Goal: Connect with others: Connect with other users

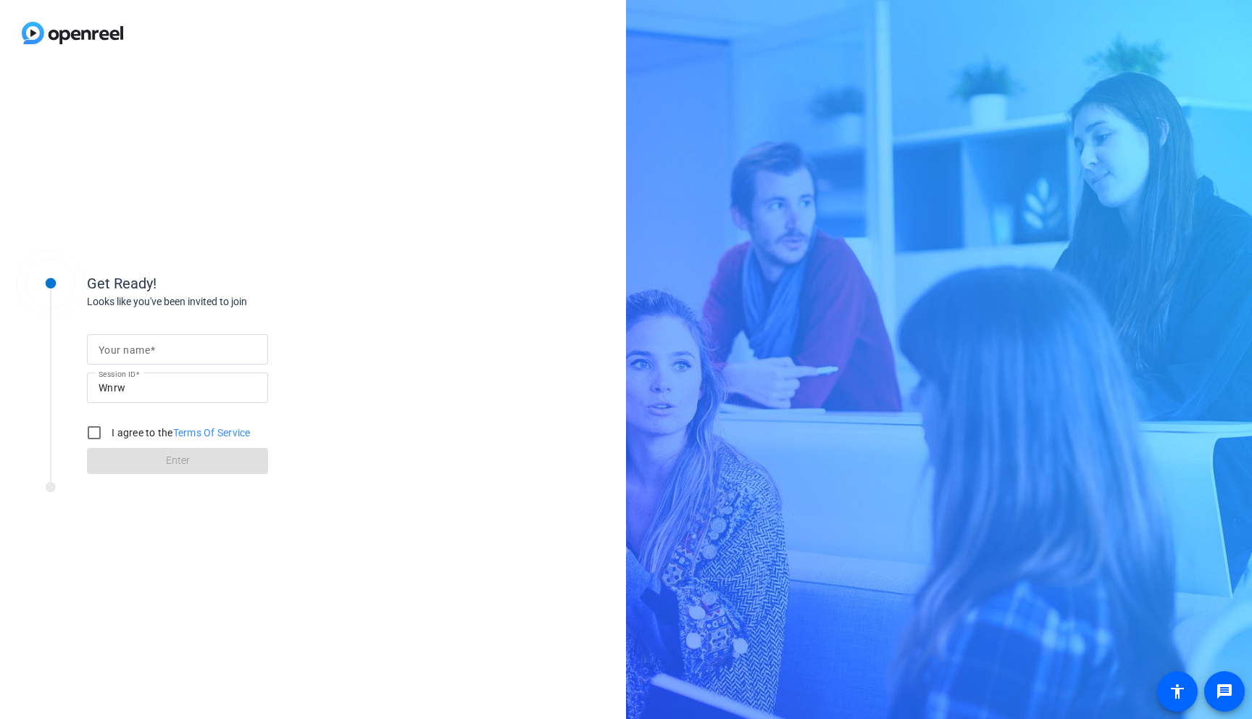
click at [183, 356] on input "Your name" at bounding box center [178, 348] width 158 height 17
type input "Yuma"
click at [155, 435] on label "I agree to the Terms Of Service" at bounding box center [180, 432] width 142 height 14
click at [109, 435] on input "I agree to the Terms Of Service" at bounding box center [94, 432] width 29 height 29
checkbox input "true"
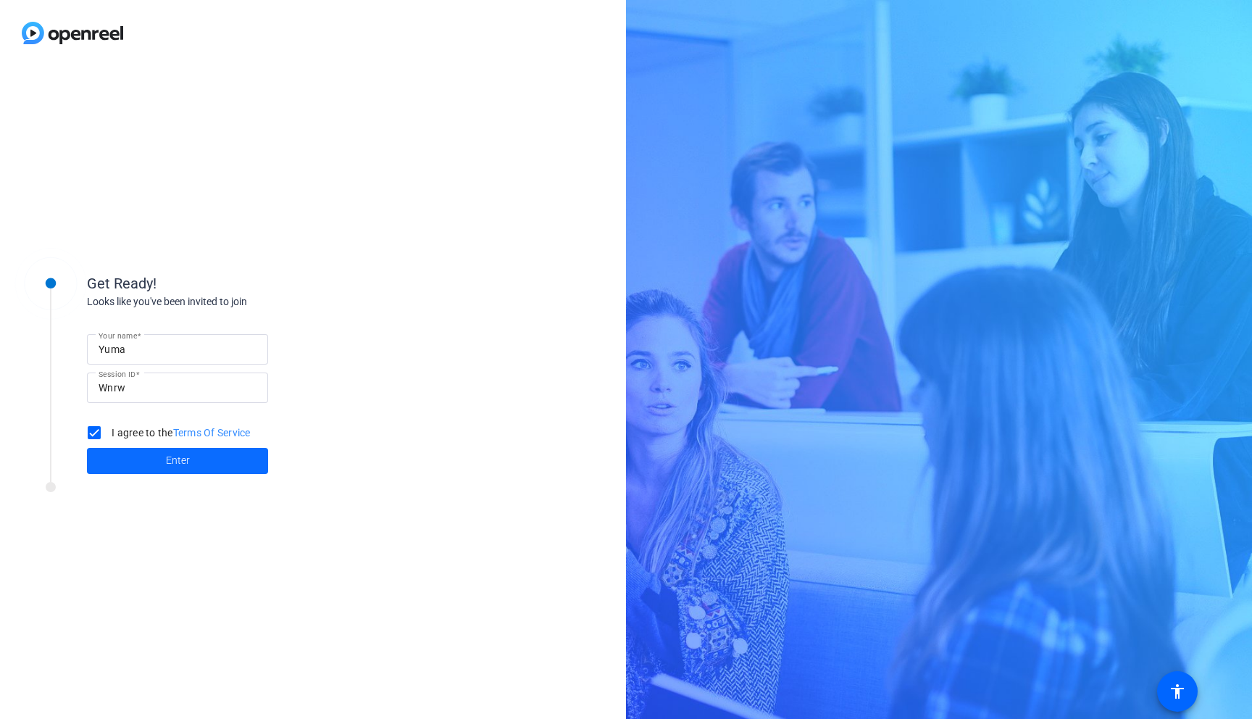
click at [155, 463] on span at bounding box center [177, 460] width 181 height 35
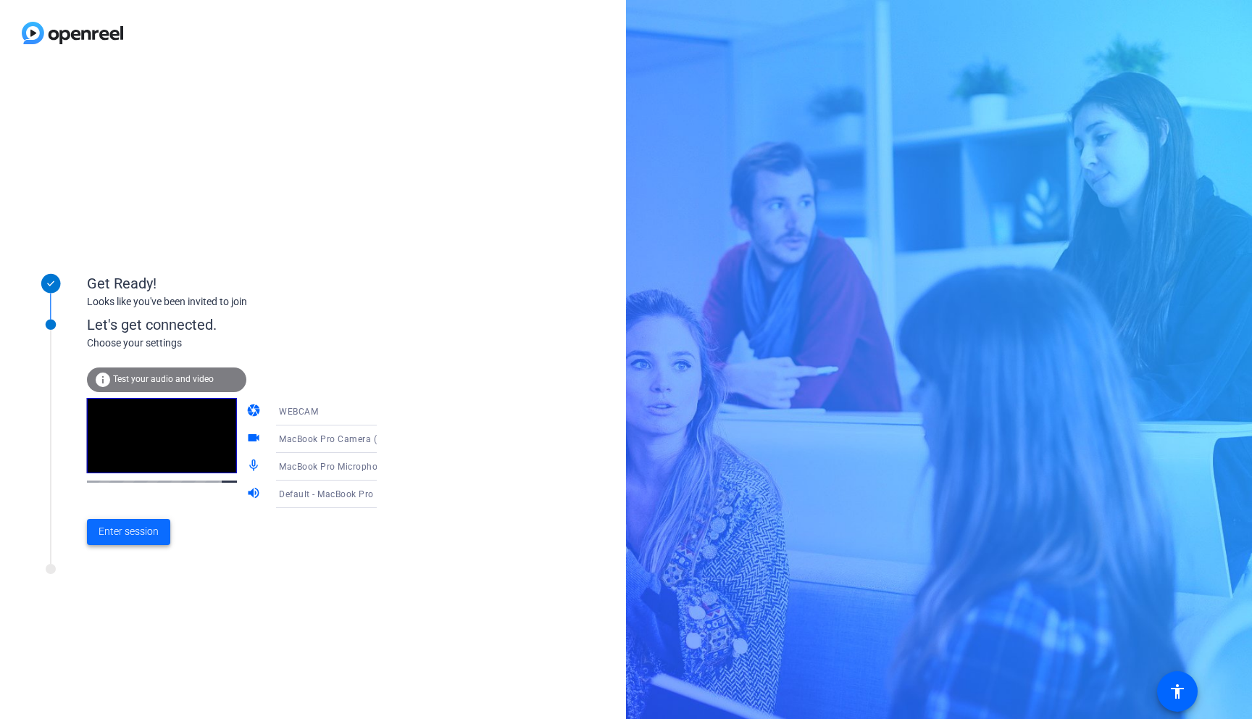
click at [130, 546] on span at bounding box center [128, 531] width 83 height 35
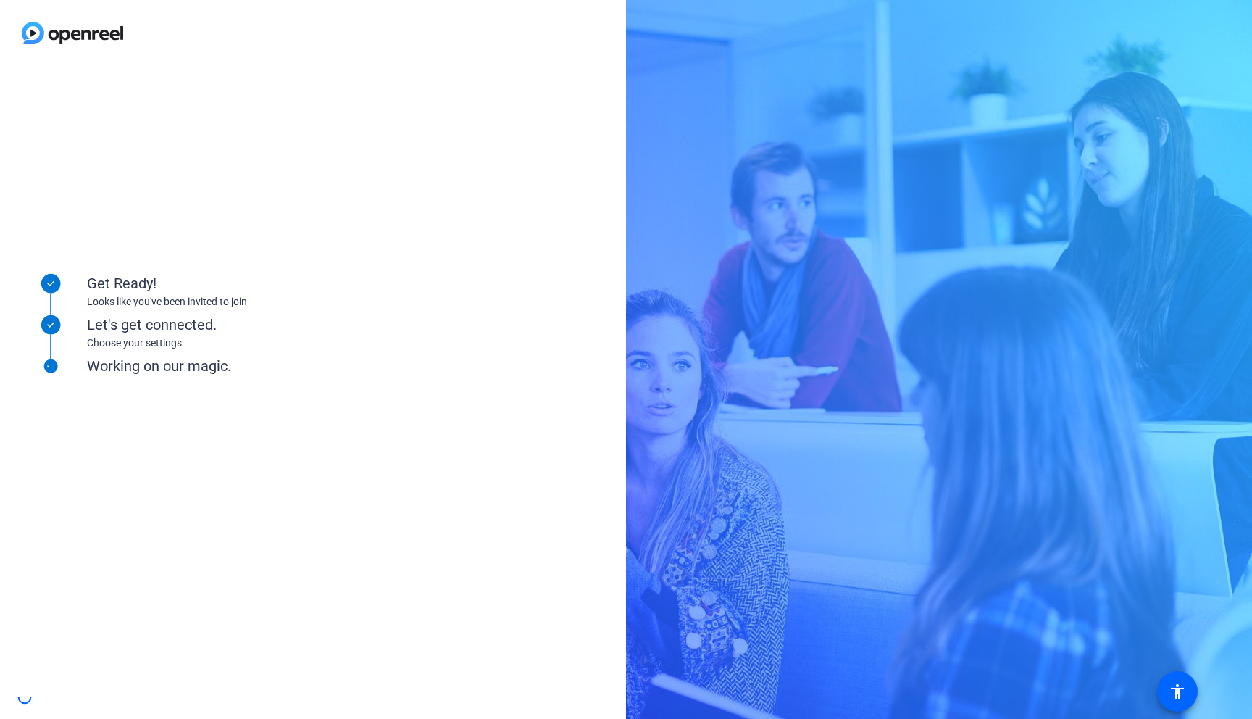
click at [543, 267] on div "Get Ready! Looks like you've been invited to join Let's get connected. Choose y…" at bounding box center [313, 392] width 626 height 653
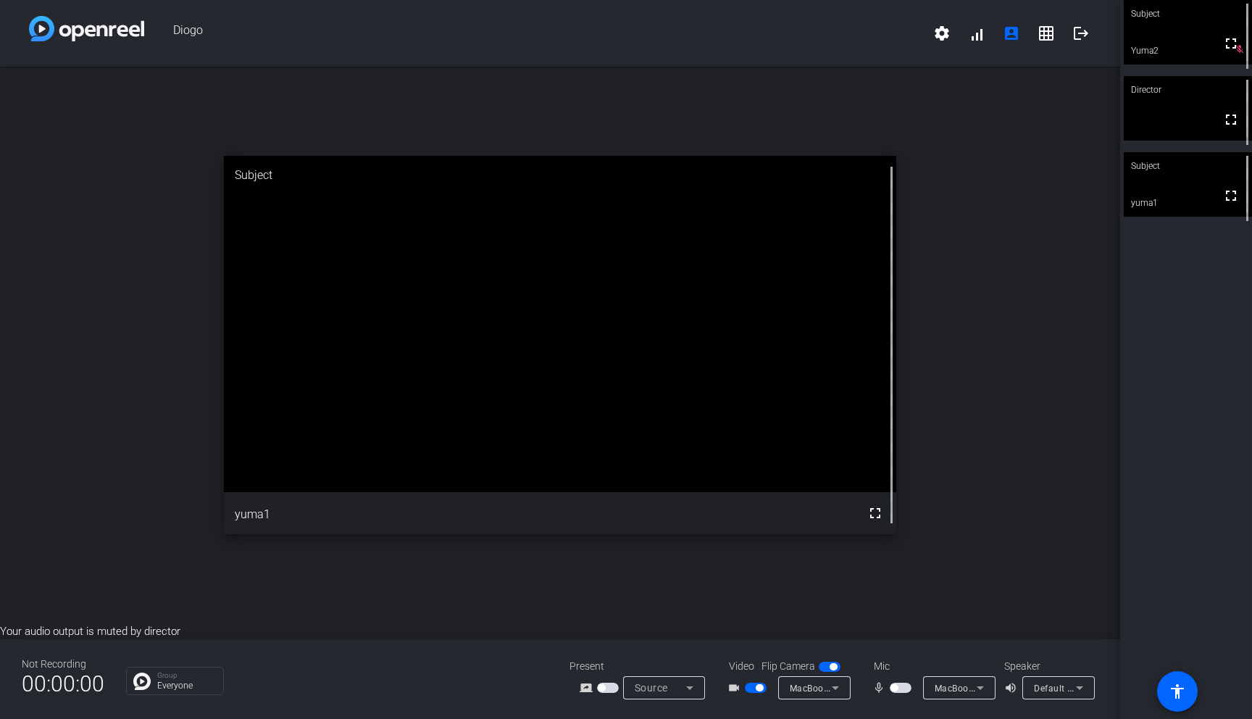
click at [744, 81] on div "open_in_new Subject fullscreen yuma1" at bounding box center [560, 345] width 1120 height 556
click at [650, 51] on div "Diogo settings signal_cellular_alt account_box grid_on logout" at bounding box center [560, 33] width 1120 height 67
click at [608, 681] on mat-slide-toggle at bounding box center [609, 686] width 25 height 15
click at [608, 687] on span "button" at bounding box center [608, 687] width 22 height 10
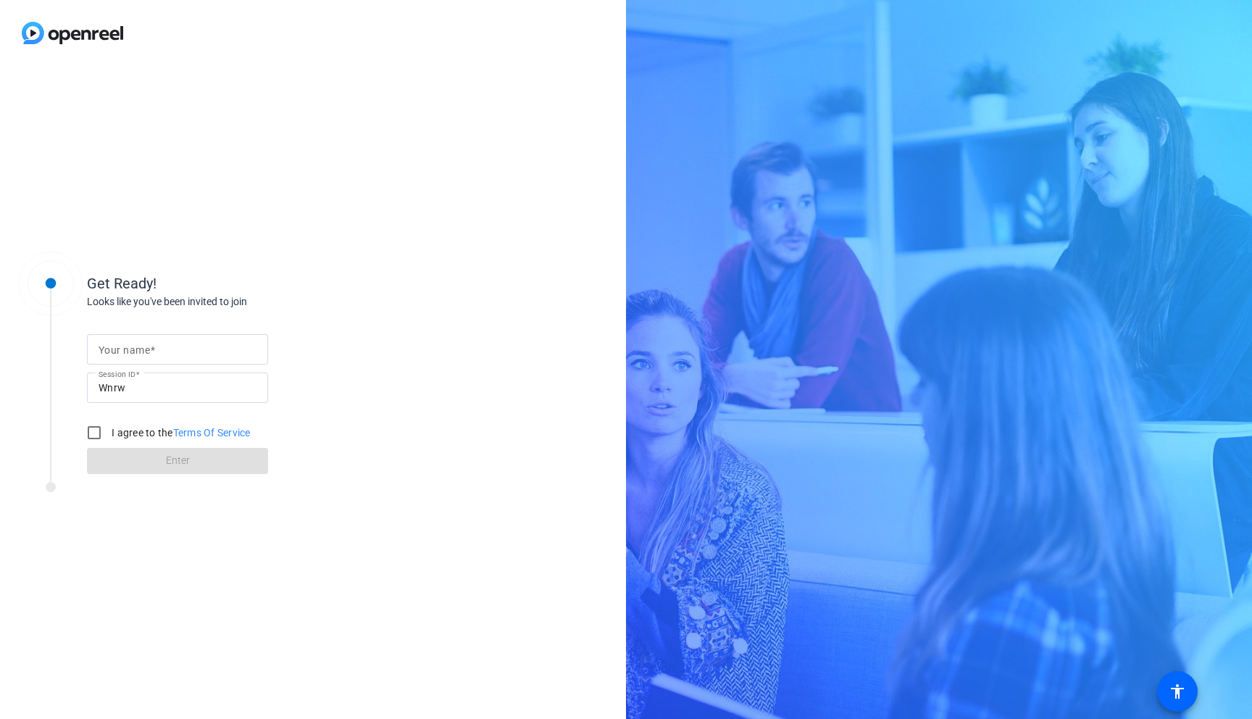
click at [172, 351] on input "Your name" at bounding box center [178, 348] width 158 height 17
type input "Yuma"
click at [120, 437] on label "I agree to the Terms Of Service" at bounding box center [180, 432] width 142 height 14
click at [109, 437] on input "I agree to the Terms Of Service" at bounding box center [94, 432] width 29 height 29
checkbox input "true"
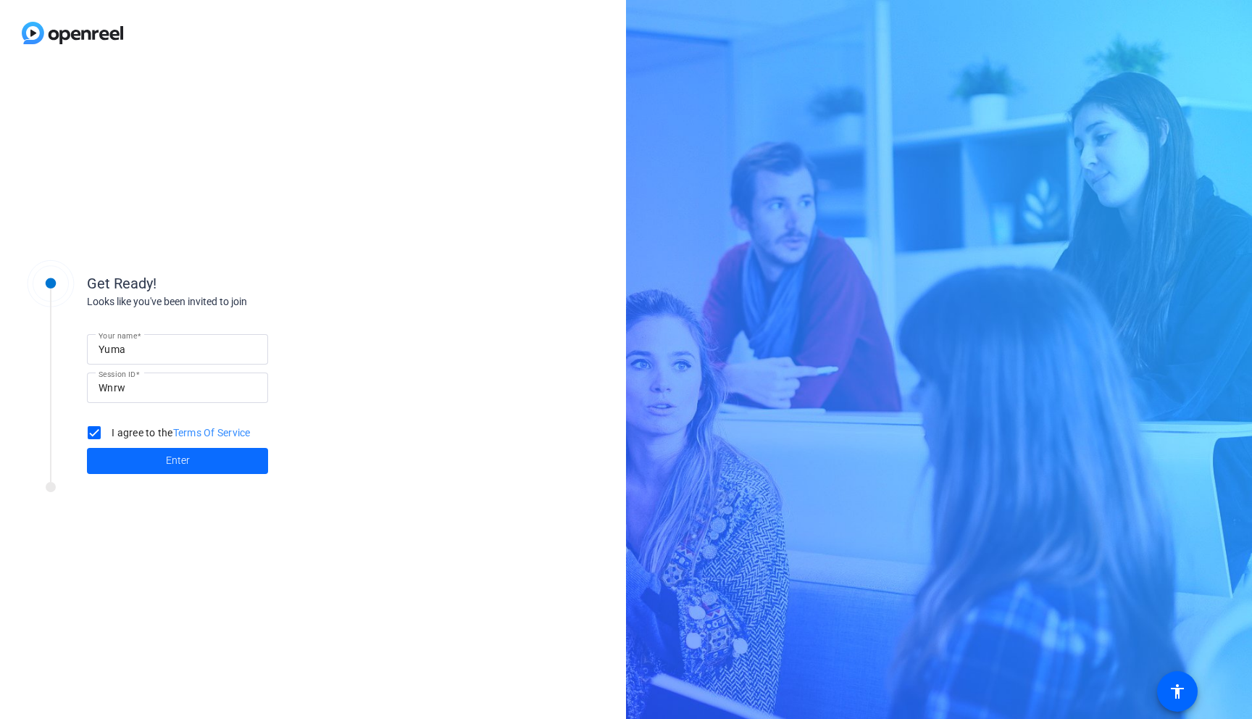
click at [129, 459] on span at bounding box center [177, 460] width 181 height 35
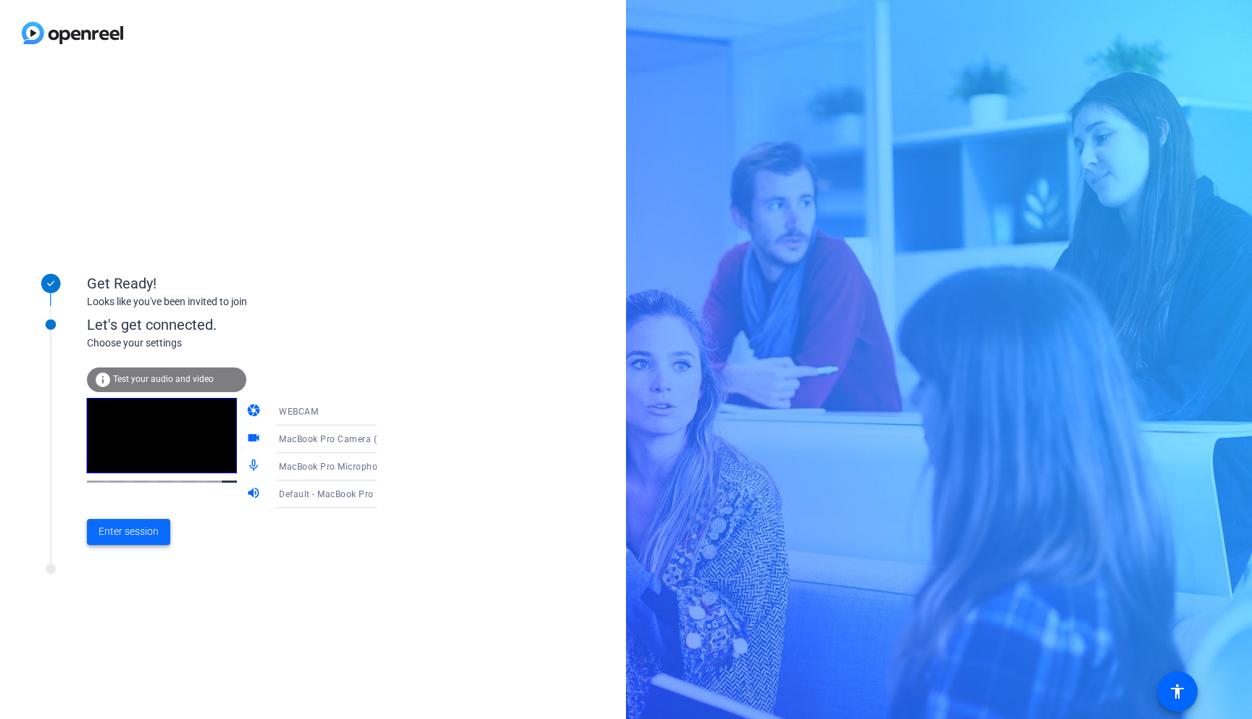
click at [148, 526] on span "Enter session" at bounding box center [129, 531] width 60 height 15
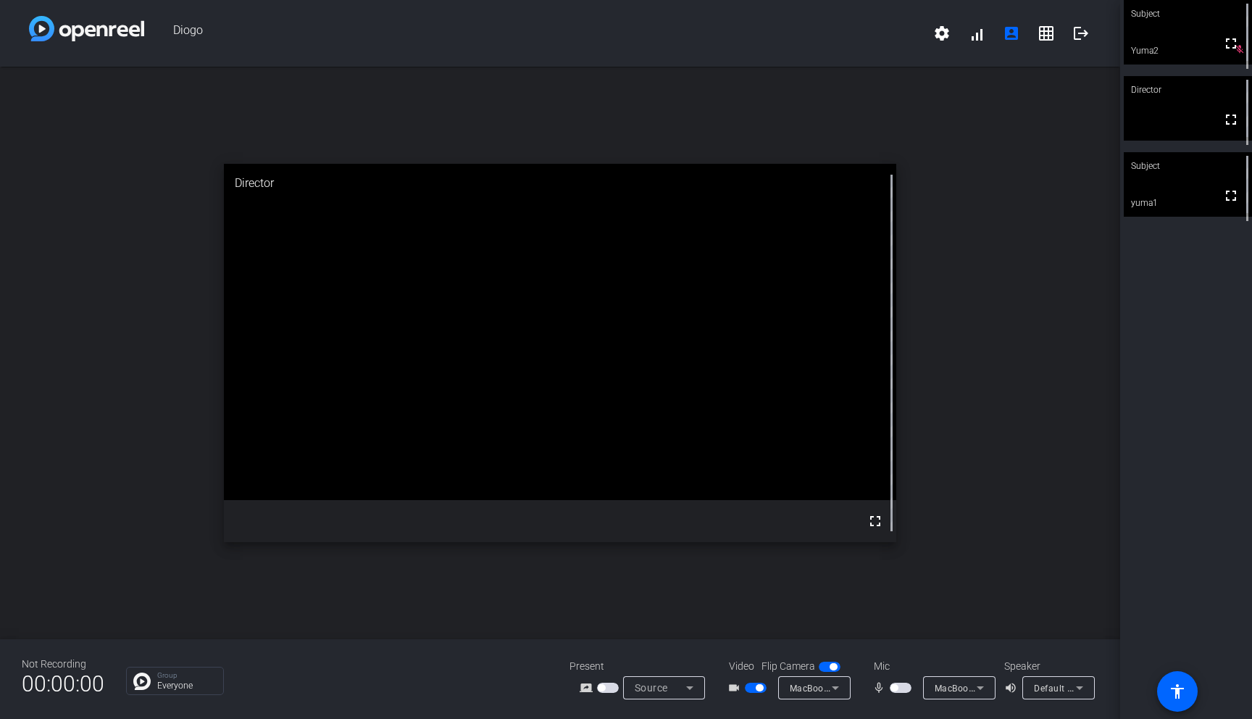
click at [604, 686] on span "button" at bounding box center [601, 687] width 7 height 7
click at [848, 616] on div "open_in_new Director fullscreen" at bounding box center [560, 353] width 1120 height 572
click at [818, 660] on mat-slide-toggle at bounding box center [830, 665] width 25 height 15
click at [826, 667] on span "button" at bounding box center [829, 666] width 22 height 10
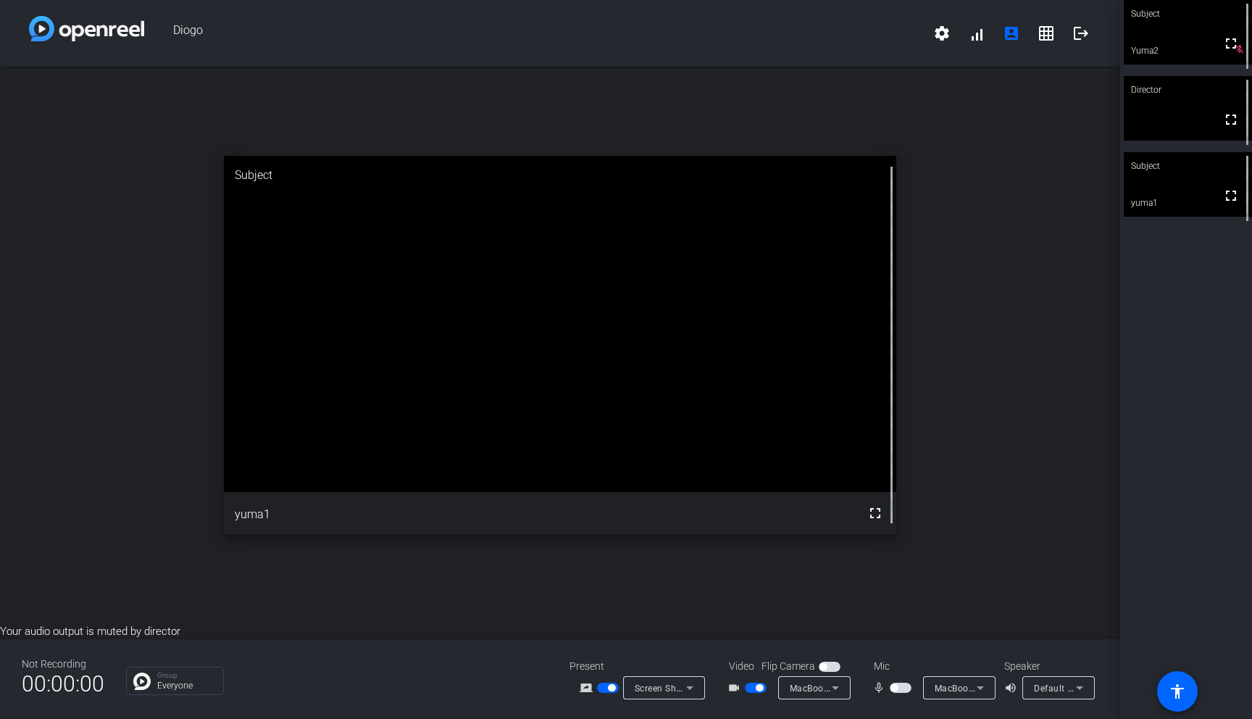
click at [838, 634] on div "Your audio output is muted by director Not Recording 00:00:00 Group Everyone Pr…" at bounding box center [560, 671] width 1120 height 96
click at [771, 595] on div "open_in_new Director fullscreen" at bounding box center [560, 345] width 1120 height 556
